Goal: Check status: Check status

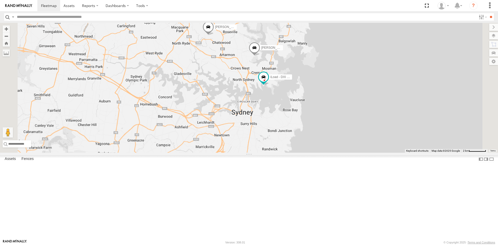
drag, startPoint x: 339, startPoint y: 207, endPoint x: 322, endPoint y: 130, distance: 78.2
click at [322, 130] on div "[PERSON_NAME] - EJV 51C [PERSON_NAME] 51D iLoad - DXI 65K 2" at bounding box center [249, 88] width 498 height 130
click at [0, 0] on div "All Assets" at bounding box center [0, 0] width 0 height 0
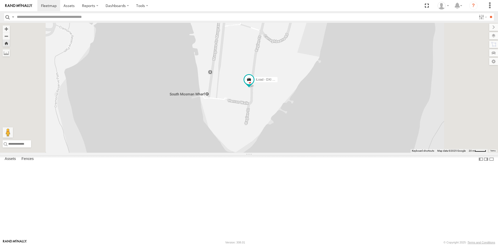
click at [0, 0] on span at bounding box center [0, 0] width 0 height 0
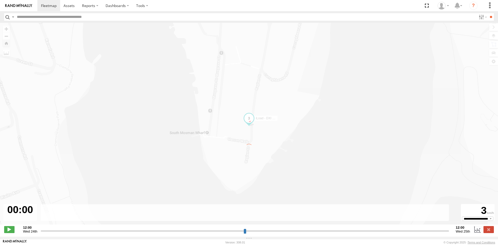
type input "**********"
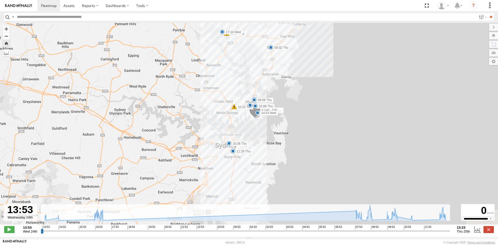
drag, startPoint x: 190, startPoint y: 174, endPoint x: 188, endPoint y: 133, distance: 40.3
click at [188, 133] on div "iLoad - DXI 65K 14:04 Wed 14:53 Wed 17:24 Wed 08:07 Thu 08:32 Thu 09:06 Thu 10:…" at bounding box center [249, 126] width 498 height 207
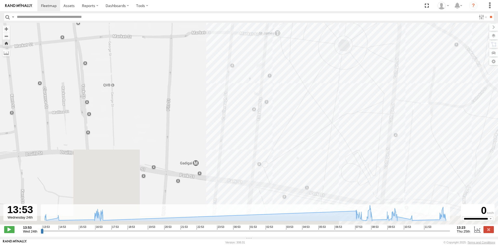
drag, startPoint x: 275, startPoint y: 170, endPoint x: 274, endPoint y: 58, distance: 112.4
click at [274, 58] on div "iLoad - DXI 65K 14:04 Wed 14:53 Wed 17:24 Wed 08:07 Thu 08:32 Thu 09:06 Thu 10:…" at bounding box center [249, 126] width 498 height 207
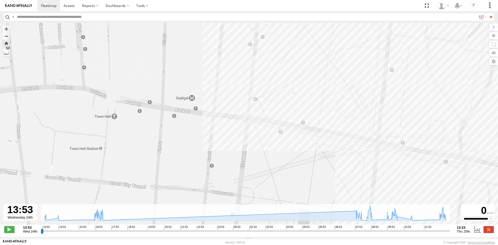
drag, startPoint x: 283, startPoint y: 163, endPoint x: 279, endPoint y: 104, distance: 59.4
click at [279, 104] on div "iLoad - DXI 65K 14:04 Wed 14:53 Wed 17:24 Wed 08:07 Thu 08:32 Thu 09:06 Thu 10:…" at bounding box center [249, 126] width 498 height 207
